Goal: Obtain resource: Download file/media

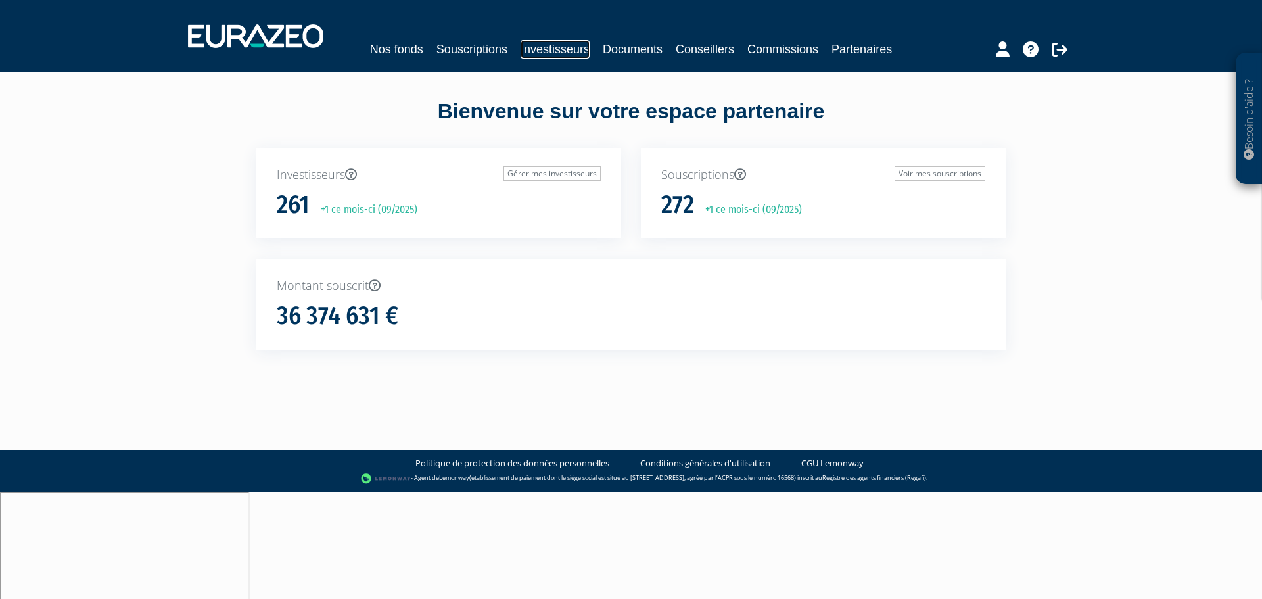
click at [563, 49] on link "Investisseurs" at bounding box center [554, 49] width 69 height 18
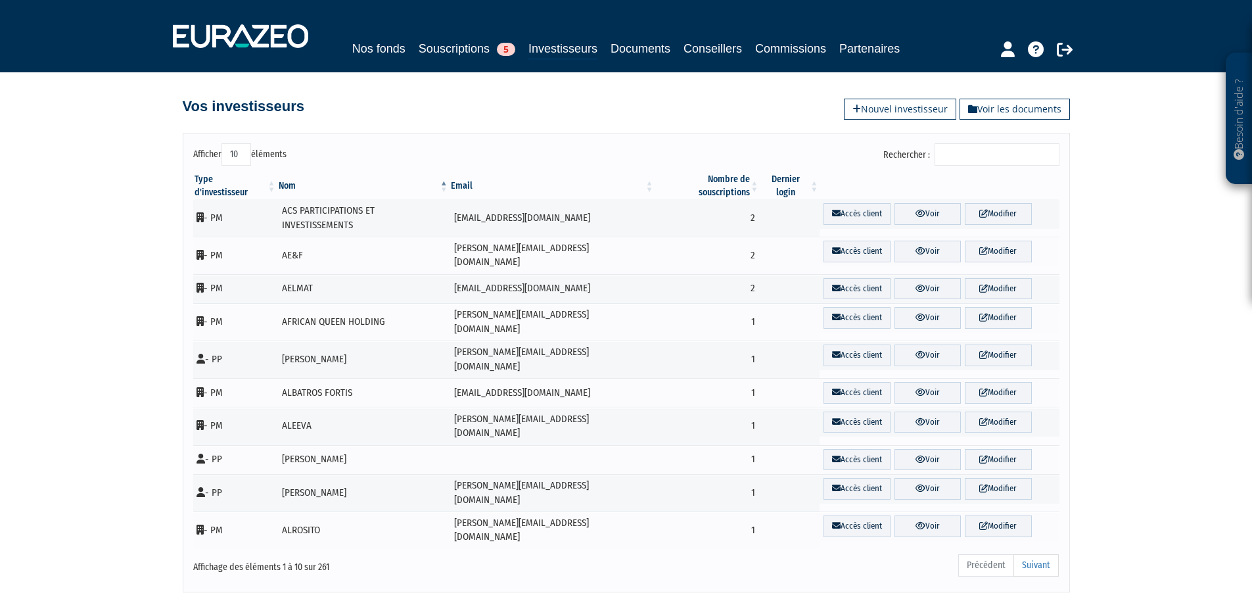
click at [951, 153] on input "Rechercher :" at bounding box center [997, 154] width 125 height 22
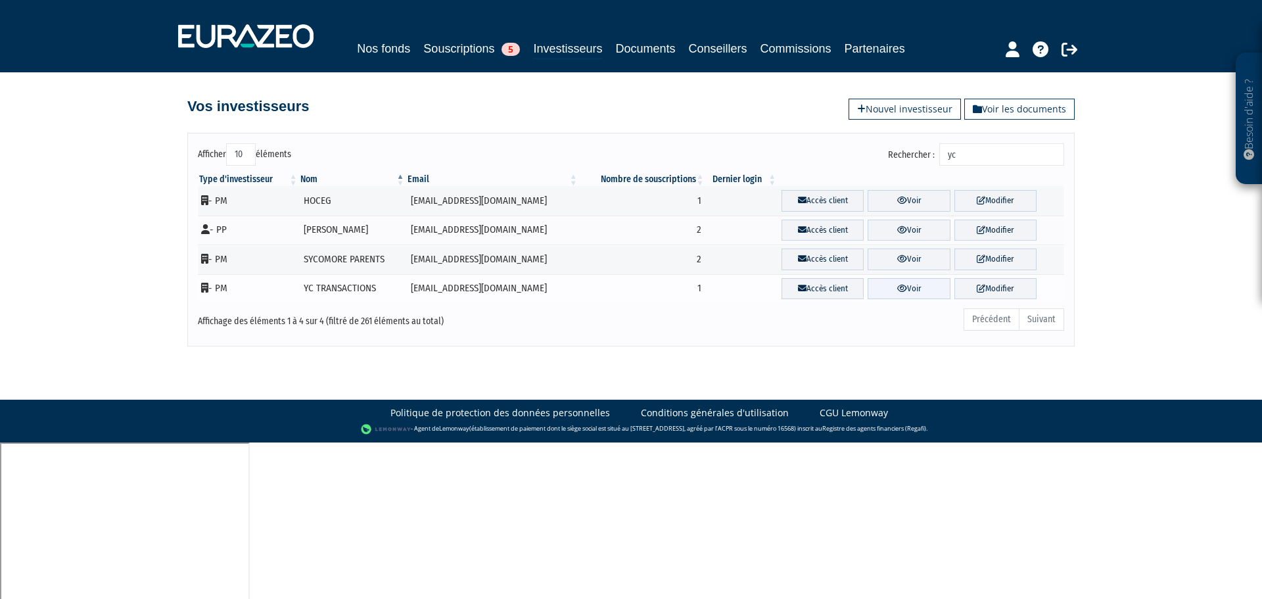
type input "yc"
click at [910, 298] on link "Voir" at bounding box center [908, 289] width 82 height 22
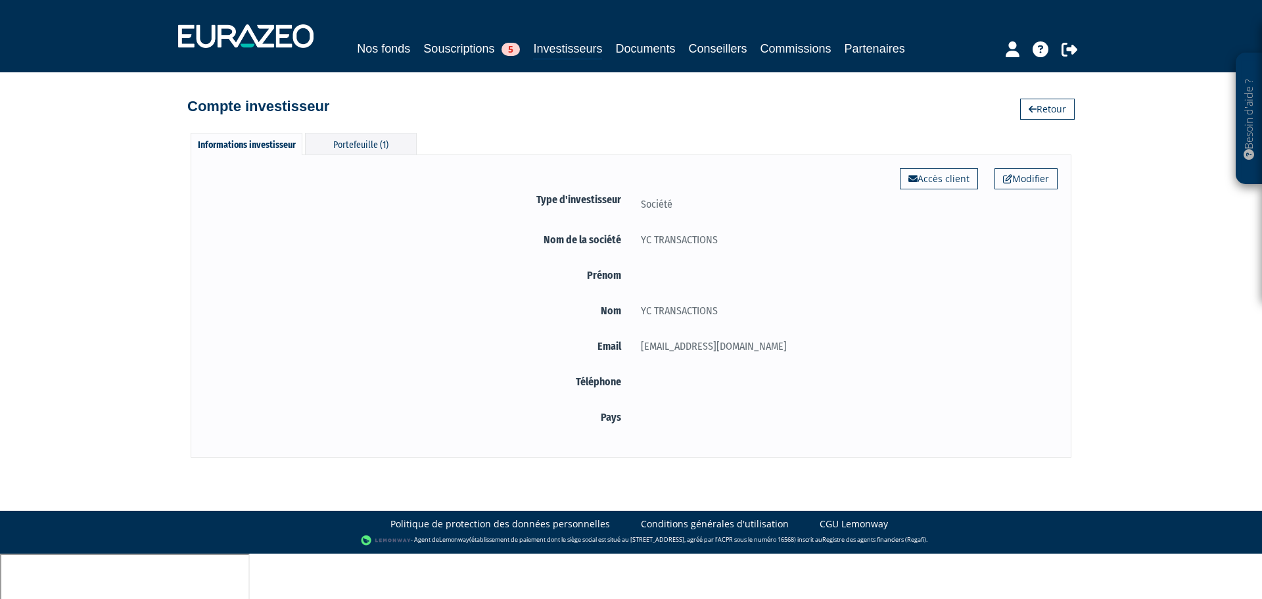
click at [828, 278] on div at bounding box center [844, 275] width 427 height 16
click at [360, 141] on div "Portefeuille (1)" at bounding box center [361, 144] width 112 height 22
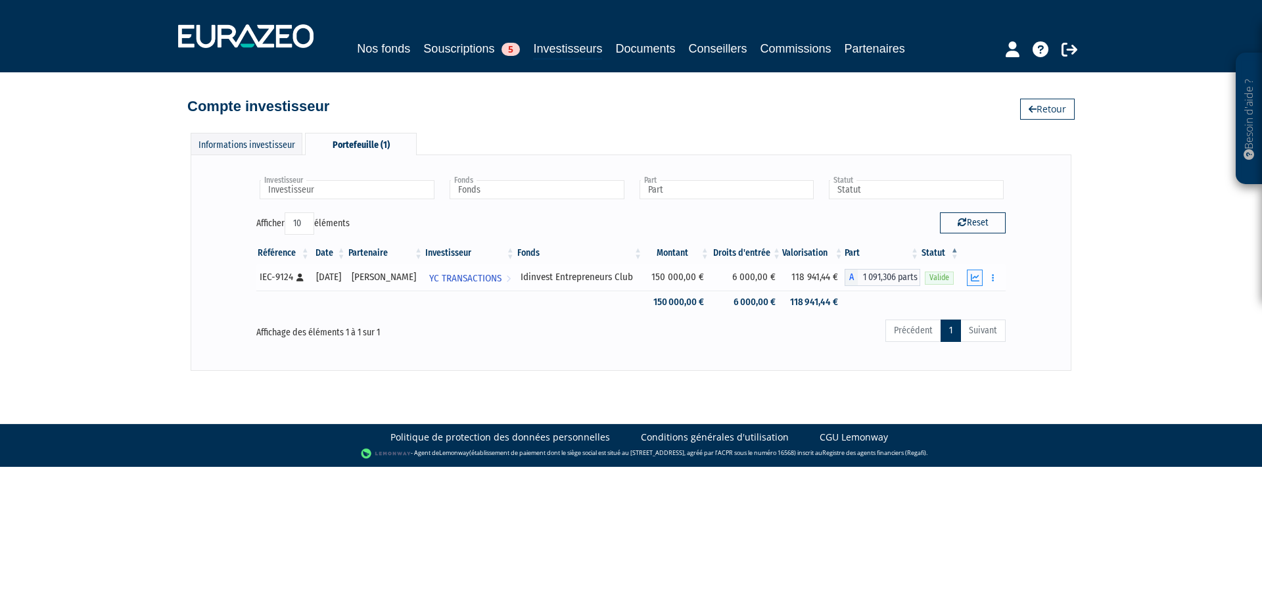
click at [972, 274] on icon "button" at bounding box center [975, 277] width 9 height 9
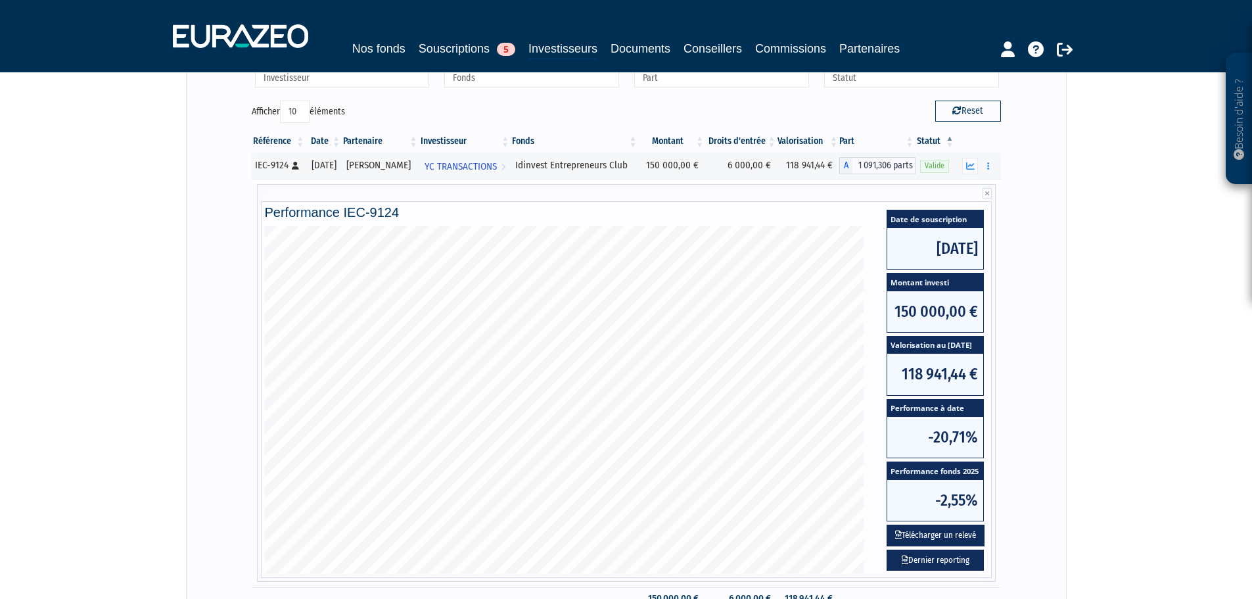
scroll to position [276, 0]
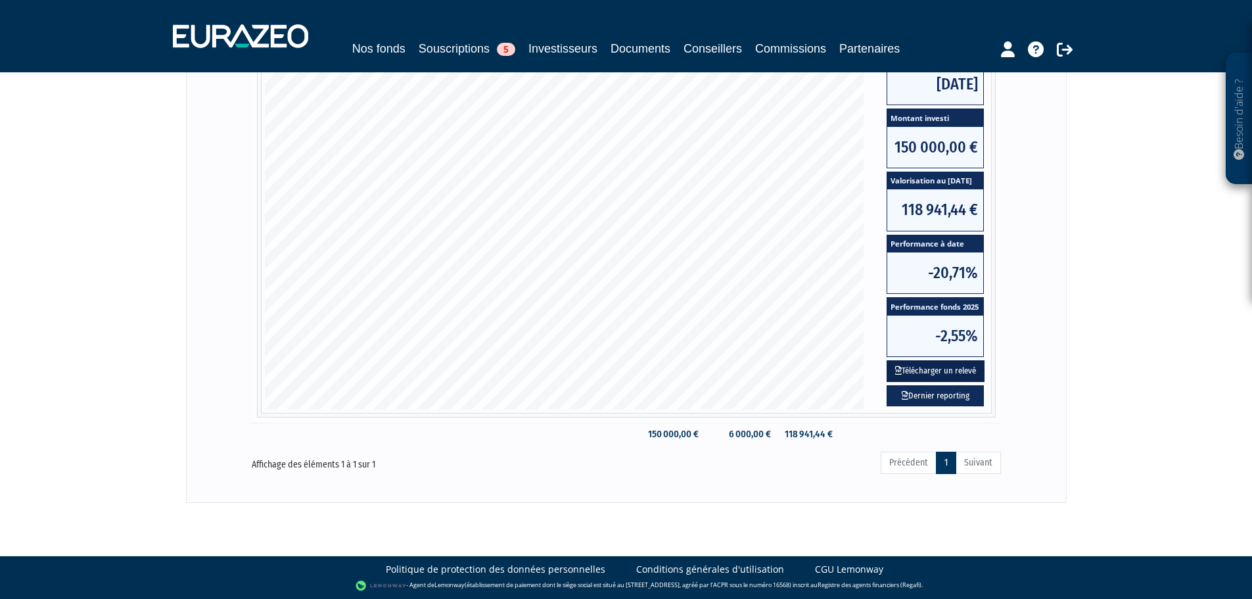
click at [948, 369] on button "Télécharger un relevé" at bounding box center [936, 371] width 98 height 22
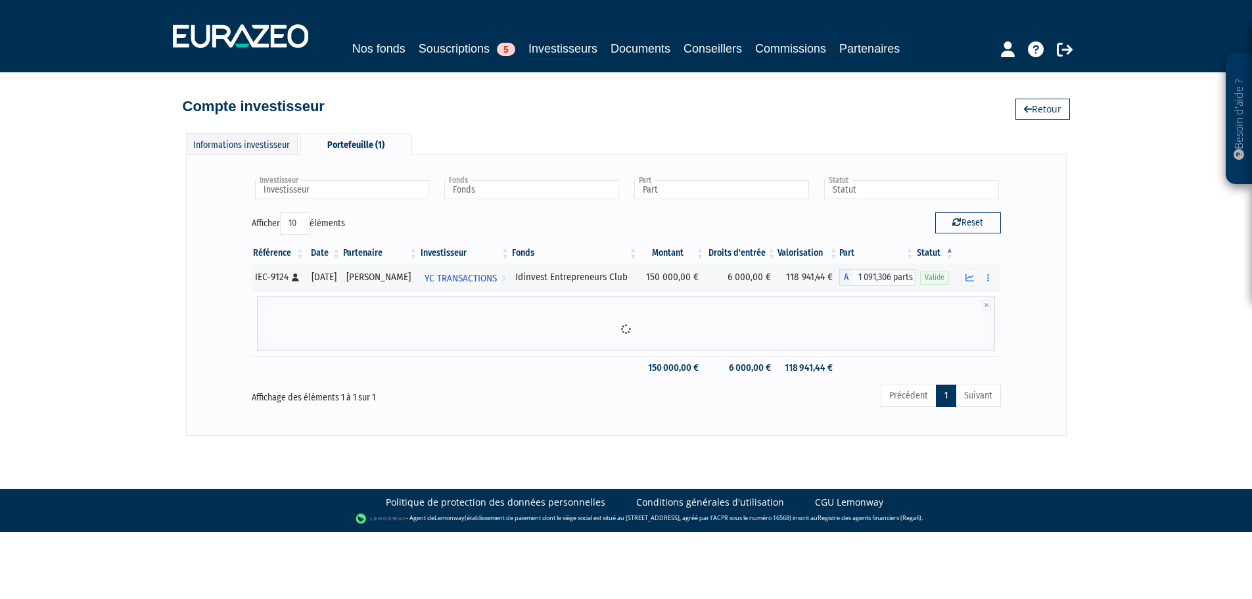
scroll to position [0, 0]
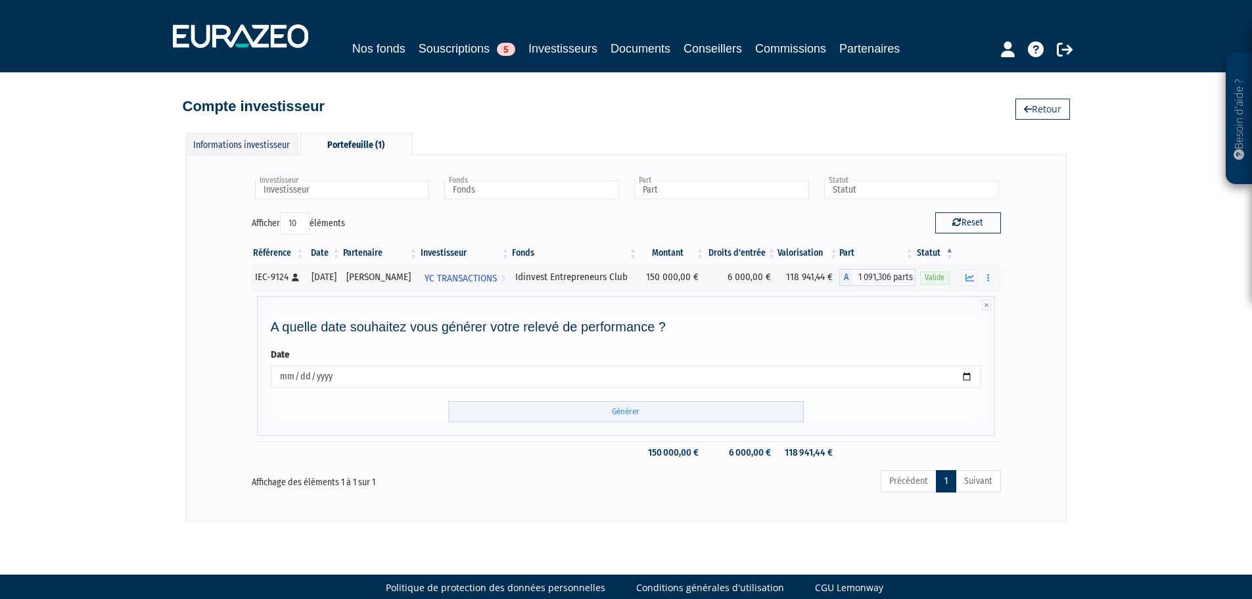
click at [706, 407] on input "Générer" at bounding box center [626, 412] width 356 height 22
